Goal: Transaction & Acquisition: Purchase product/service

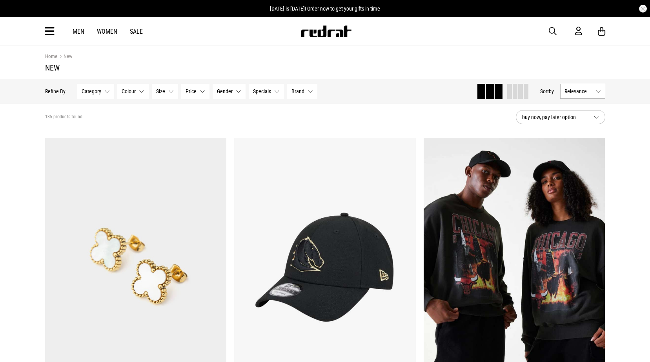
click at [554, 31] on span "button" at bounding box center [553, 31] width 8 height 9
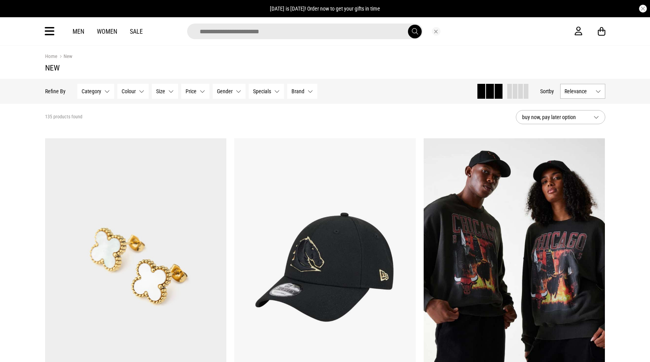
click at [319, 35] on input "search" at bounding box center [305, 32] width 236 height 16
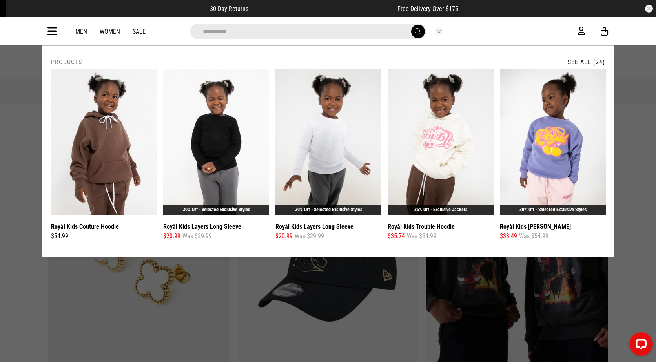
type input "**********"
click at [411, 25] on button "submit" at bounding box center [418, 32] width 14 height 14
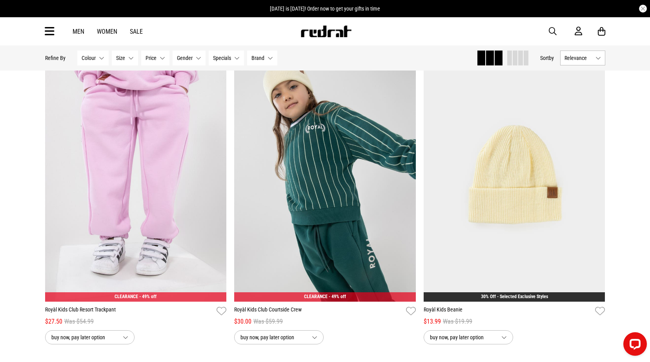
scroll to position [2274, 0]
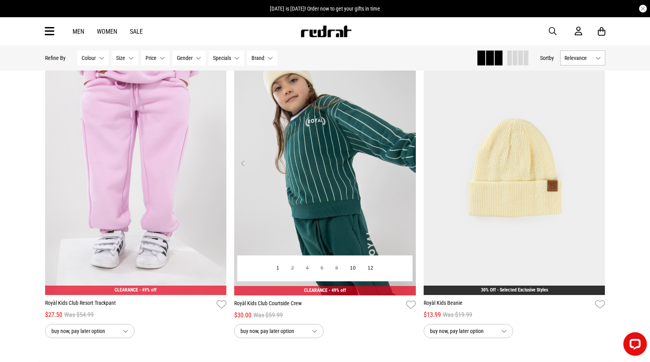
click at [321, 184] on img at bounding box center [325, 168] width 182 height 254
